Goal: Information Seeking & Learning: Learn about a topic

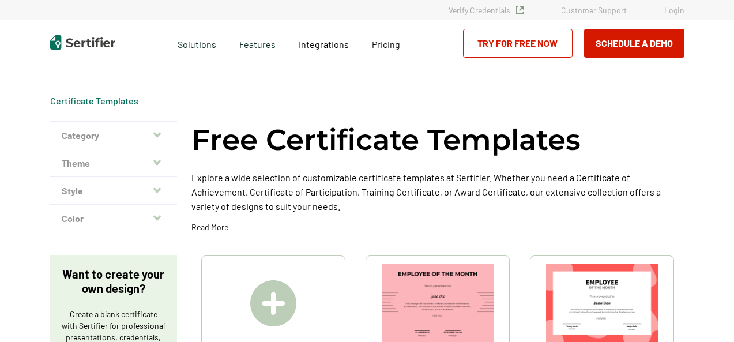
scroll to position [115, 0]
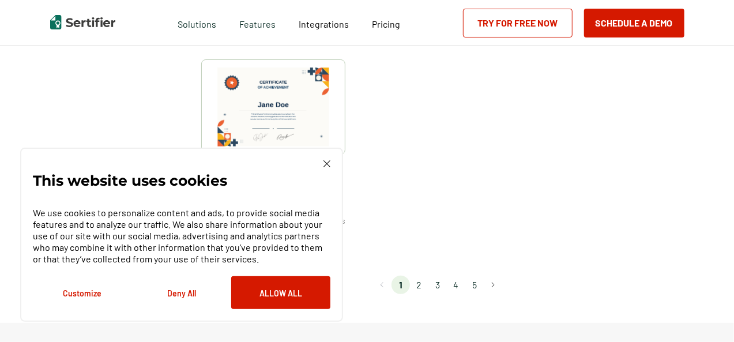
scroll to position [1154, 0]
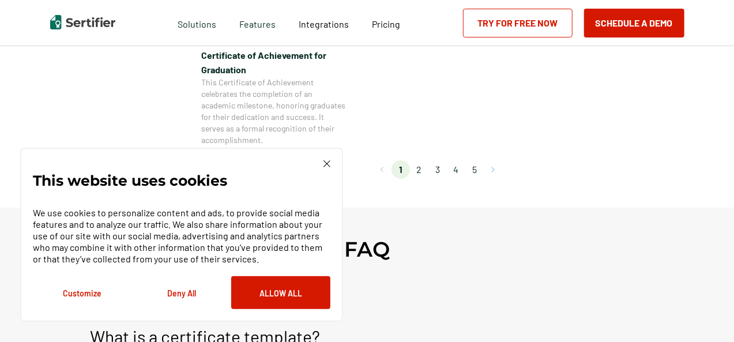
click at [496, 167] on button "Go to next page" at bounding box center [493, 169] width 18 height 18
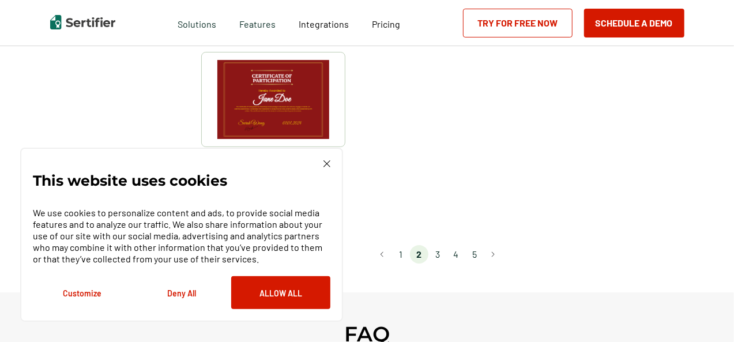
scroll to position [1096, 0]
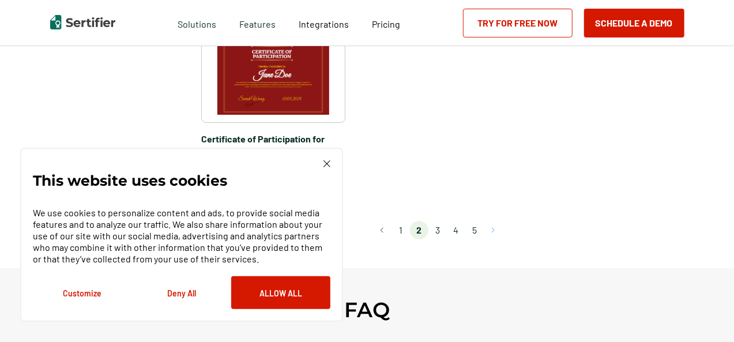
click at [495, 221] on button "Go to next page" at bounding box center [493, 230] width 18 height 18
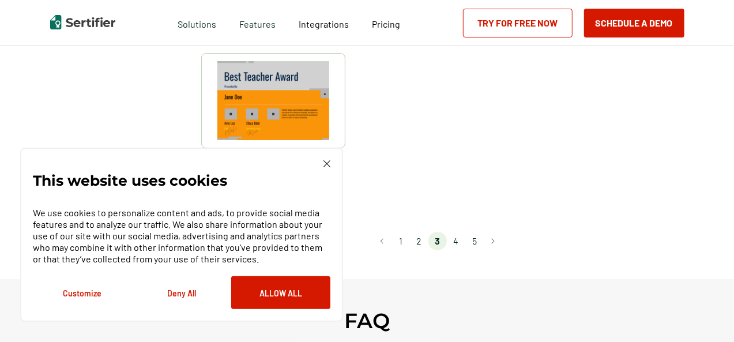
scroll to position [981, 0]
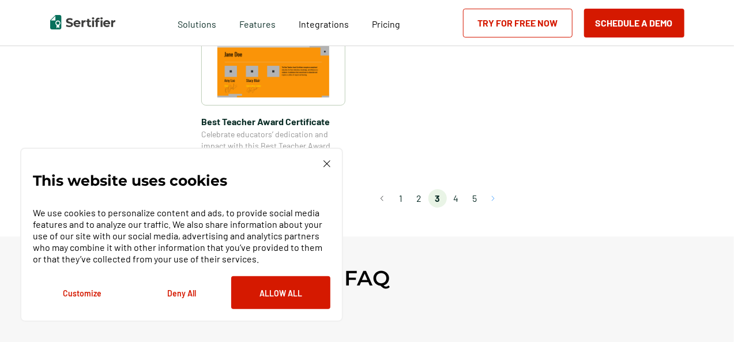
click at [496, 199] on button "Go to next page" at bounding box center [493, 198] width 18 height 18
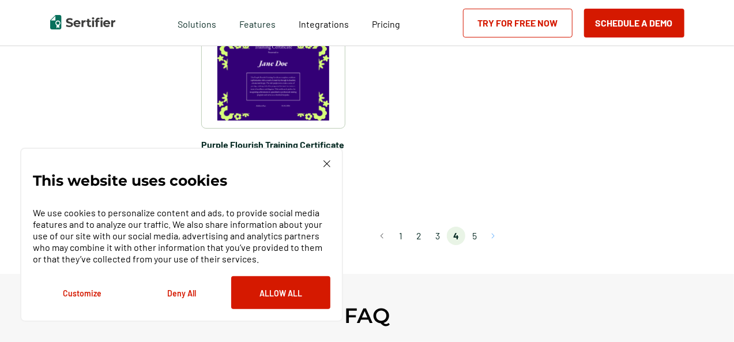
click at [496, 232] on button "Go to next page" at bounding box center [493, 236] width 18 height 18
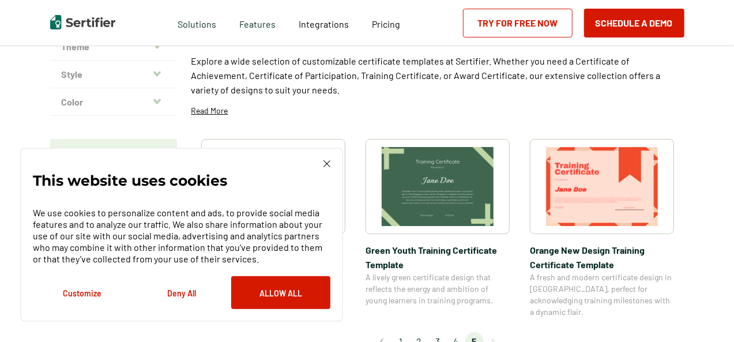
scroll to position [115, 0]
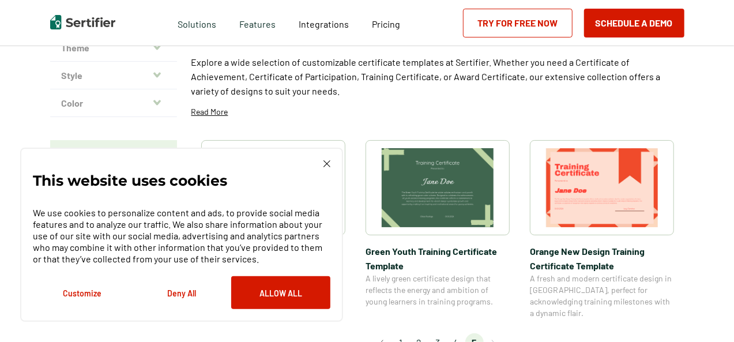
click at [327, 164] on img at bounding box center [327, 163] width 7 height 7
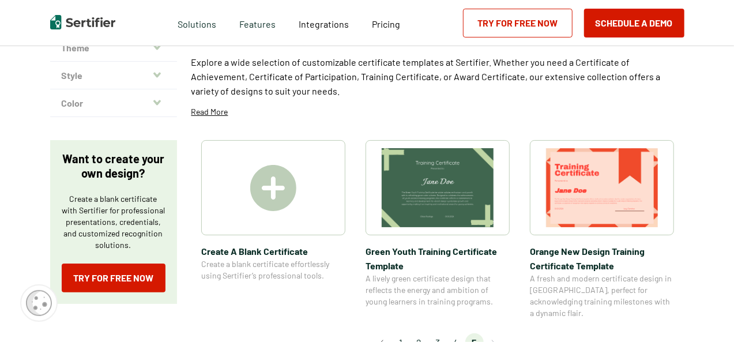
click at [281, 186] on img at bounding box center [273, 188] width 46 height 46
